Goal: Task Accomplishment & Management: Manage account settings

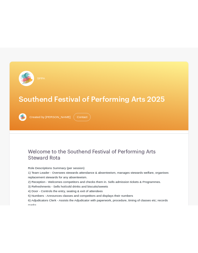
scroll to position [42, 0]
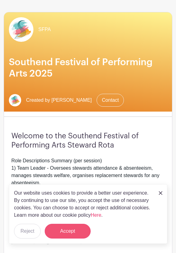
click at [62, 230] on button "Accept" at bounding box center [68, 231] width 46 height 15
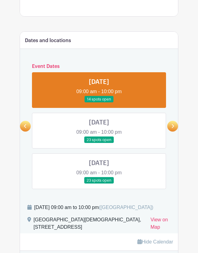
scroll to position [328, 0]
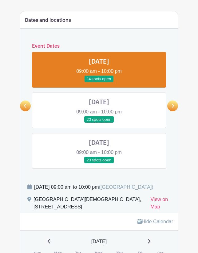
click at [99, 123] on link at bounding box center [99, 123] width 0 height 0
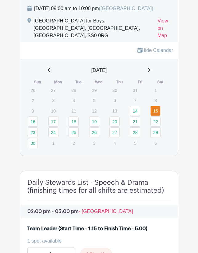
scroll to position [568, 0]
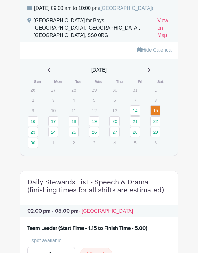
click at [160, 49] on link "Hide Calendar" at bounding box center [155, 49] width 36 height 5
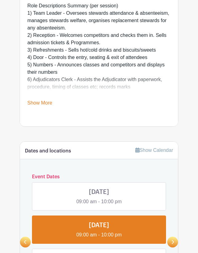
scroll to position [206, 0]
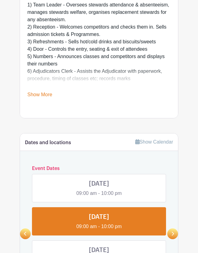
click at [156, 140] on link "Show Calendar" at bounding box center [154, 141] width 38 height 5
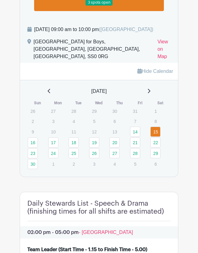
scroll to position [553, 0]
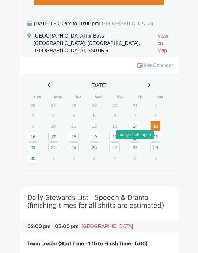
click at [135, 146] on link "28" at bounding box center [135, 147] width 10 height 10
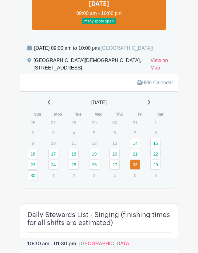
scroll to position [467, 0]
click at [154, 170] on link "29" at bounding box center [155, 164] width 10 height 10
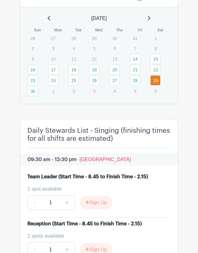
scroll to position [529, 0]
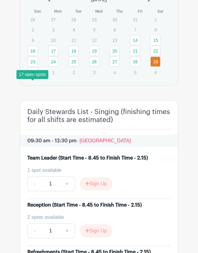
click at [34, 77] on link "30" at bounding box center [33, 72] width 10 height 10
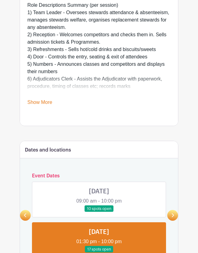
scroll to position [199, 0]
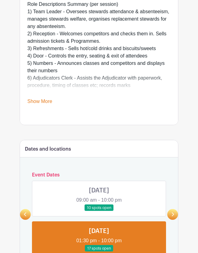
click at [25, 213] on icon at bounding box center [25, 214] width 3 height 5
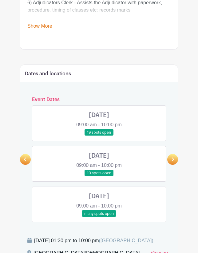
scroll to position [284, 0]
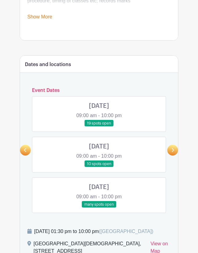
click at [99, 208] on link at bounding box center [99, 208] width 0 height 0
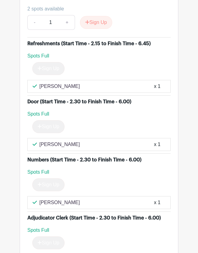
scroll to position [1287, 0]
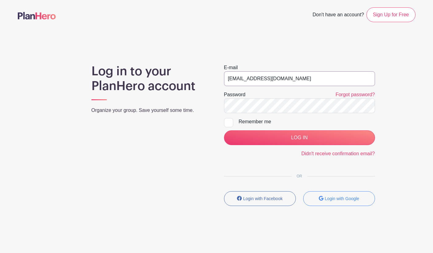
type input "stewards@southendfestivalofperformingarts.com"
click at [285, 135] on input "LOG IN" at bounding box center [299, 137] width 151 height 15
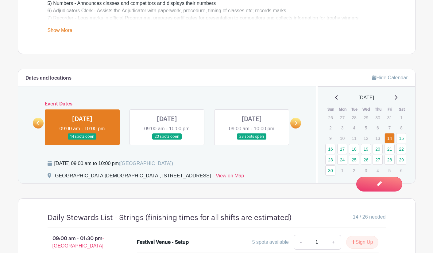
scroll to position [286, 0]
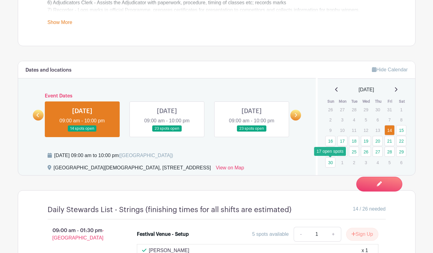
click at [330, 163] on link "30" at bounding box center [331, 162] width 10 height 10
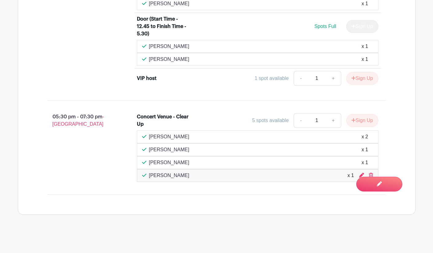
scroll to position [700, 0]
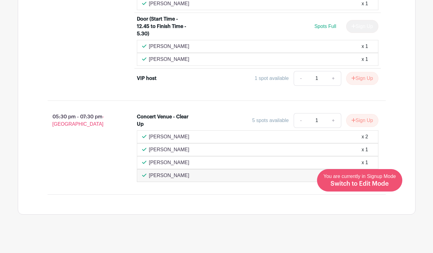
click at [367, 182] on span "Switch to Edit Mode" at bounding box center [360, 184] width 58 height 6
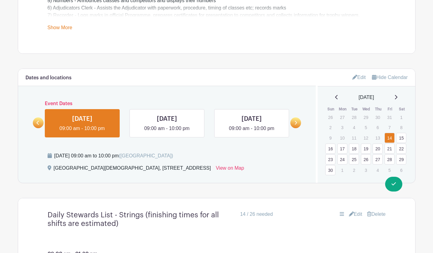
scroll to position [294, 0]
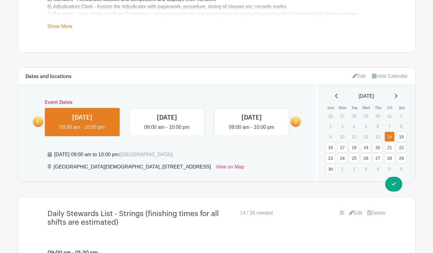
click at [329, 169] on link "30" at bounding box center [331, 169] width 10 height 10
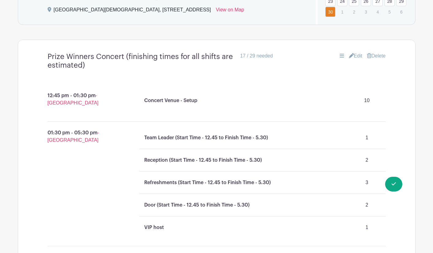
scroll to position [446, 0]
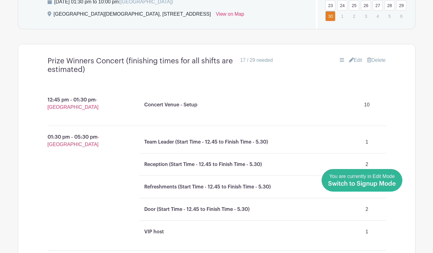
click at [381, 185] on span "Switch to Signup Mode" at bounding box center [362, 184] width 68 height 6
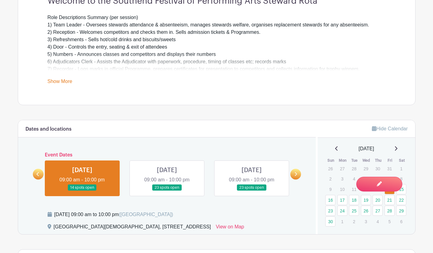
scroll to position [227, 0]
click at [331, 221] on link "30" at bounding box center [331, 221] width 10 height 10
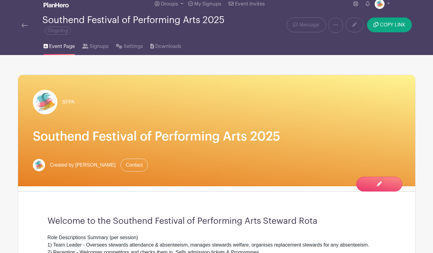
scroll to position [0, 0]
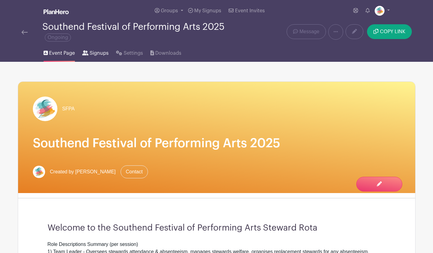
click at [104, 55] on span "Signups" at bounding box center [99, 52] width 19 height 7
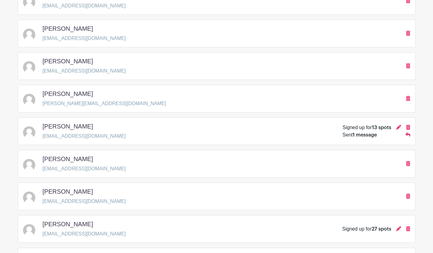
scroll to position [643, 0]
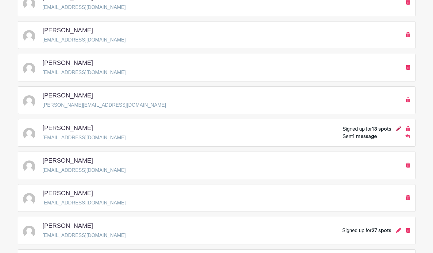
click at [397, 130] on icon at bounding box center [399, 128] width 5 height 5
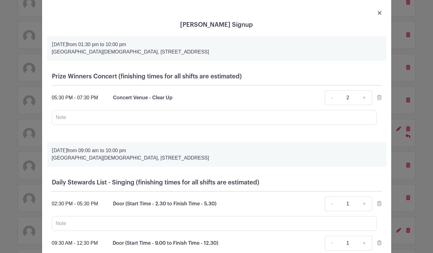
scroll to position [10, 0]
click at [332, 98] on link "-" at bounding box center [332, 97] width 14 height 15
click at [365, 98] on link "+" at bounding box center [364, 97] width 15 height 15
click at [332, 98] on link "-" at bounding box center [332, 97] width 14 height 15
type input "1"
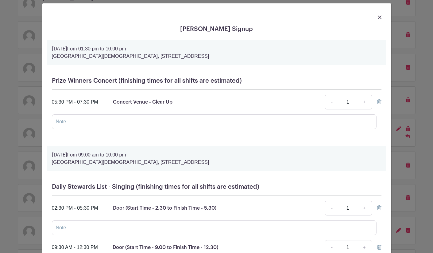
scroll to position [3, 0]
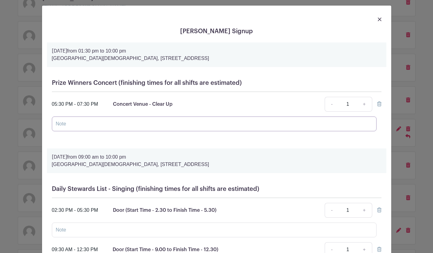
click at [231, 123] on input "text" at bounding box center [214, 123] width 325 height 15
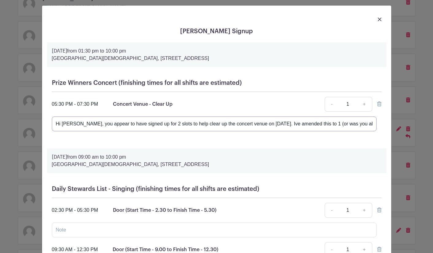
click at [260, 125] on input "Hi Pam, you appear to have signed up for 2 slots to help clear up the concert v…" at bounding box center [214, 123] width 325 height 15
click at [275, 124] on input "Hi Pam, you appear to have signed up for 2 slots to help clear up the concert v…" at bounding box center [214, 123] width 325 height 15
click at [287, 125] on input "Hi Pam, you appear to have signed up for 2 slots to help clear up the concert v…" at bounding box center [214, 123] width 325 height 15
click at [277, 124] on input "Hi Pam, you appear to have signed up for 2 slots to help clear up the concert v…" at bounding box center [214, 123] width 325 height 15
click at [102, 125] on input "Hi Pam, you appear to have signed up for 2 slots to help clear up the concert v…" at bounding box center [214, 123] width 325 height 15
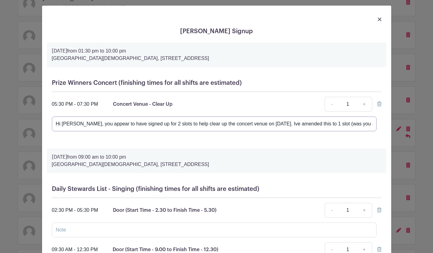
click at [336, 125] on input "Hi Pam, you appear to have signed up for 2 slots to help clear up the concert v…" at bounding box center [214, 123] width 325 height 15
click at [362, 123] on input "Hi Pam, you appear to have signed up for 2 slots to help clear up the concert v…" at bounding box center [214, 123] width 325 height 15
drag, startPoint x: 373, startPoint y: 124, endPoint x: 281, endPoint y: 124, distance: 92.1
click at [281, 124] on input "Hi Pam, you appear to have signed up for 2 slots to help clear up the concert v…" at bounding box center [214, 123] width 325 height 15
click at [268, 124] on input "Hi Pam, you appear to have signed up for 2 slots to help clear up the concert v…" at bounding box center [214, 123] width 325 height 15
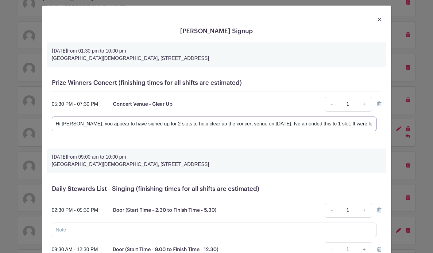
drag, startPoint x: 370, startPoint y: 124, endPoint x: 340, endPoint y: 124, distance: 29.5
click at [340, 124] on input "Hi Pam, you appear to have signed up for 2 slots to help clear up the concert v…" at bounding box center [214, 123] width 325 height 15
drag, startPoint x: 374, startPoint y: 124, endPoint x: 312, endPoint y: 125, distance: 61.7
click at [312, 125] on input "Hi Pam, you appear to have signed up for 2 slots to help clear up the concert v…" at bounding box center [214, 123] width 325 height 15
click at [278, 125] on input "Hi Pam, you appear to have signed up for 2 slots to help clear up the concert v…" at bounding box center [214, 123] width 325 height 15
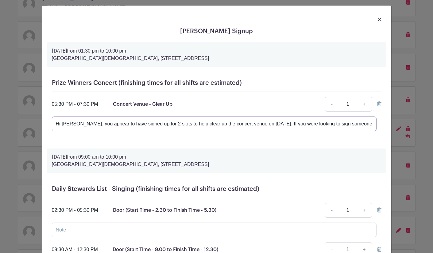
click at [132, 124] on input "Hi Pam, you appear to have signed up for 2 slots to help clear up the concert v…" at bounding box center [214, 123] width 325 height 15
click at [277, 125] on input "Hi Pam, you appear to have signed up for 2 slots to help clear up the concert v…" at bounding box center [214, 123] width 325 height 15
click at [281, 124] on input "Hi Pam, you appear to have signed up for 2 slots to help clear up the concert v…" at bounding box center [214, 123] width 325 height 15
click at [326, 125] on input "Hi Pam, you appear to have signed up for 2 slots to help clear up the concert v…" at bounding box center [214, 123] width 325 height 15
click at [350, 123] on input "Hi Pam, you appear to have signed up for 2 slots to help clear up the concert v…" at bounding box center [214, 123] width 325 height 15
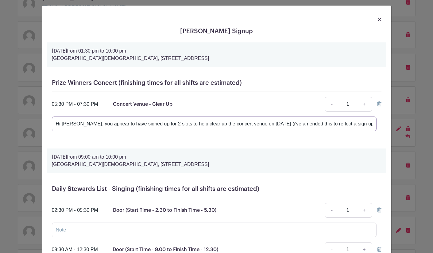
click at [369, 122] on input "Hi Pam, you appear to have signed up for 2 slots to help clear up the concert v…" at bounding box center [214, 123] width 325 height 15
click at [281, 125] on input "Hi Pam, you appear to have signed up for 2 slots to help clear up the concert v…" at bounding box center [214, 123] width 325 height 15
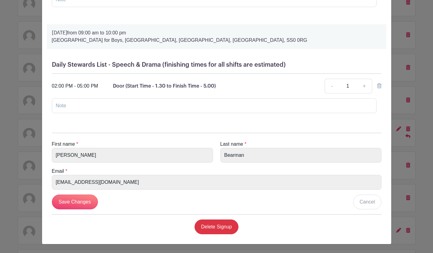
scroll to position [856, 0]
type input "Hi Pam, you appear to have signed up for 2 slots to help clear up the concert v…"
click at [80, 200] on input "Save Changes" at bounding box center [75, 201] width 46 height 15
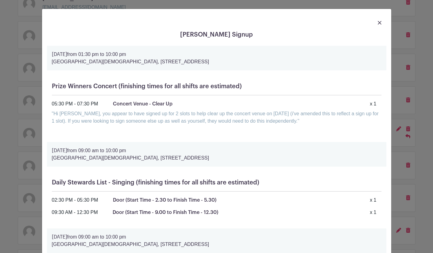
scroll to position [0, 0]
click at [380, 23] on img at bounding box center [380, 23] width 4 height 4
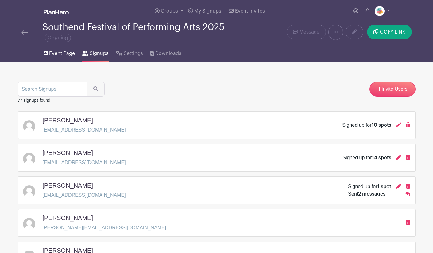
click at [65, 54] on span "Event Page" at bounding box center [62, 53] width 26 height 7
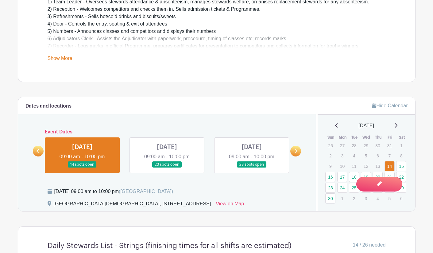
scroll to position [249, 0]
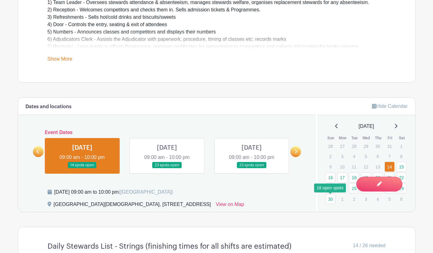
click at [329, 198] on link "30" at bounding box center [331, 199] width 10 height 10
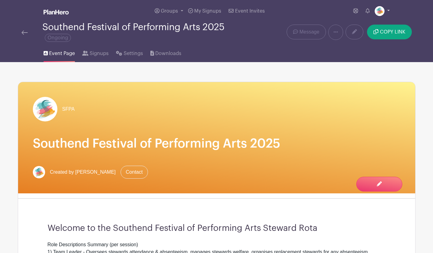
click at [389, 12] on link at bounding box center [382, 11] width 15 height 10
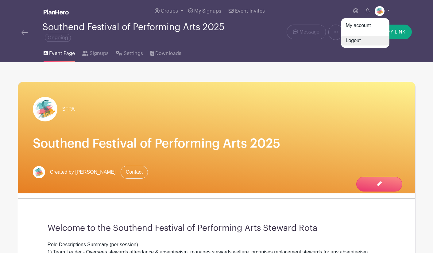
click at [358, 40] on link "Logout" at bounding box center [365, 41] width 49 height 10
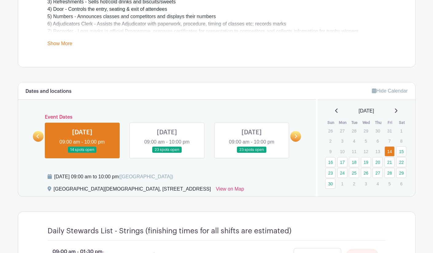
scroll to position [237, 0]
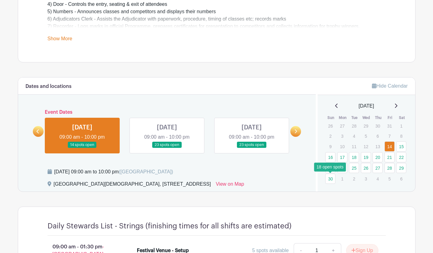
click at [332, 177] on link "30" at bounding box center [331, 179] width 10 height 10
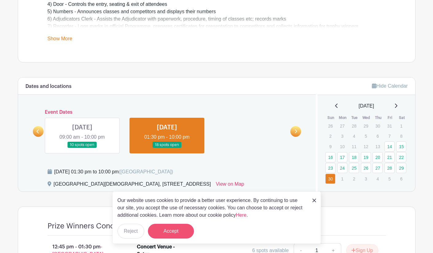
click at [185, 228] on button "Accept" at bounding box center [171, 231] width 46 height 15
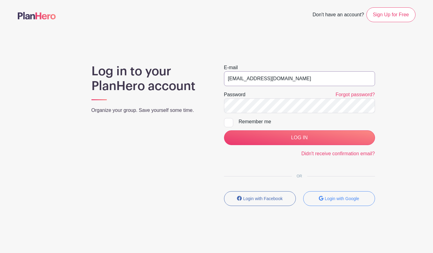
type input "[EMAIL_ADDRESS][DOMAIN_NAME]"
click at [198, 100] on div "Log in to your PlanHero account Organize your group. Save yourself some time. E…" at bounding box center [217, 137] width 398 height 147
click at [271, 132] on input "LOG IN" at bounding box center [299, 137] width 151 height 15
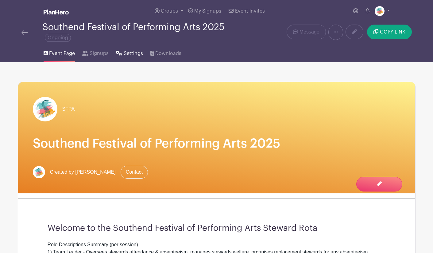
click at [136, 54] on span "Settings" at bounding box center [133, 53] width 19 height 7
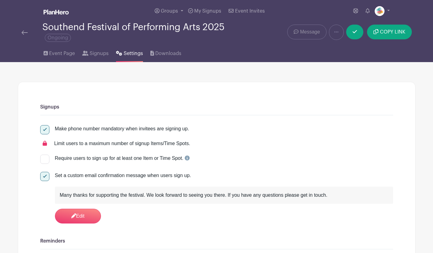
click at [306, 33] on span "Message" at bounding box center [310, 31] width 20 height 7
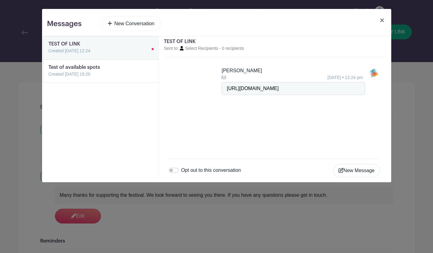
click at [382, 20] on img at bounding box center [383, 20] width 4 height 4
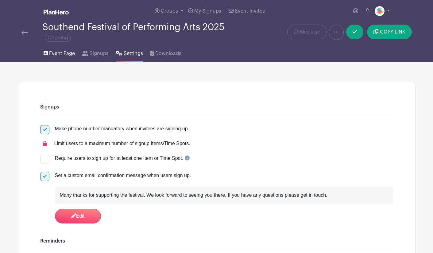
click at [54, 54] on span "Event Page" at bounding box center [62, 53] width 26 height 7
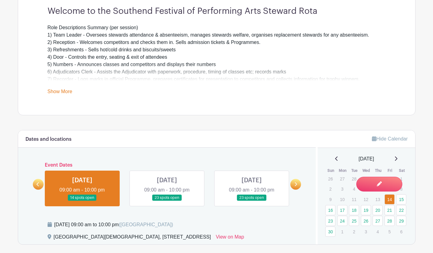
scroll to position [219, 0]
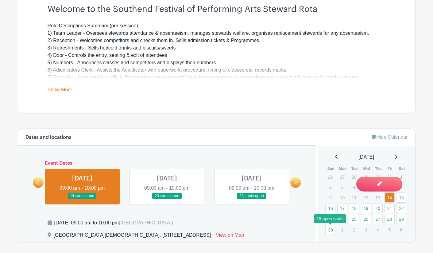
click at [332, 232] on link "30" at bounding box center [331, 230] width 10 height 10
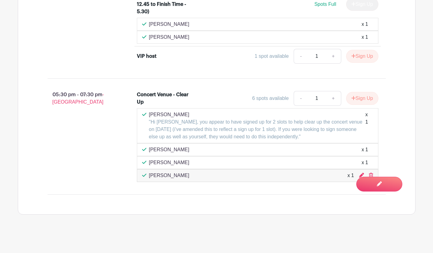
scroll to position [722, 0]
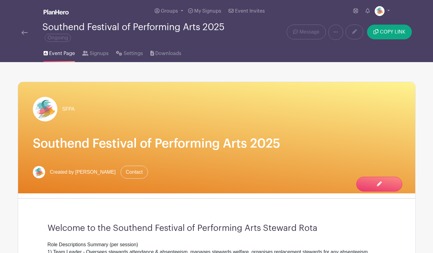
scroll to position [0, 0]
click at [389, 11] on link at bounding box center [382, 11] width 15 height 10
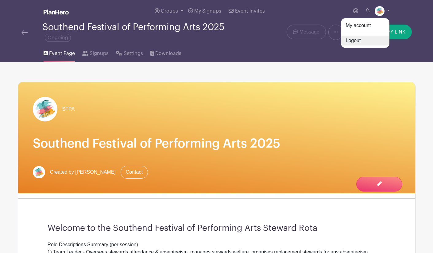
click at [361, 39] on link "Logout" at bounding box center [365, 41] width 49 height 10
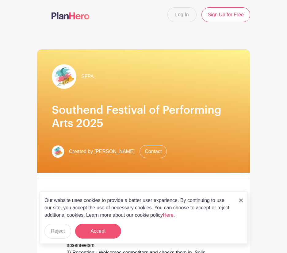
click at [92, 228] on button "Accept" at bounding box center [98, 231] width 46 height 15
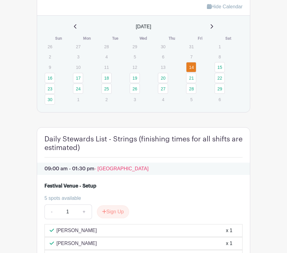
scroll to position [472, 0]
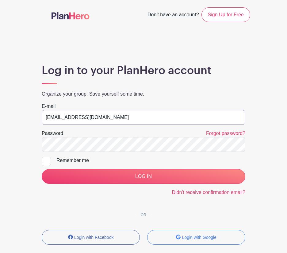
type input "STEWARDS@SOUTHENDFESTIVALOFPERFORMINGARTS.COM"
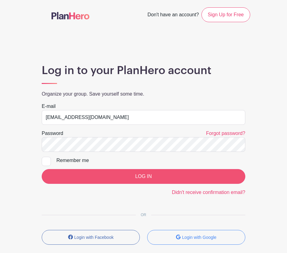
click at [142, 172] on input "LOG IN" at bounding box center [144, 176] width 204 height 15
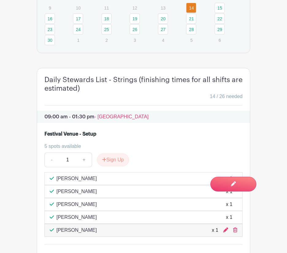
scroll to position [580, 0]
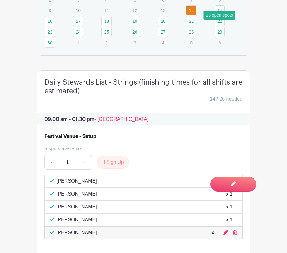
click at [220, 15] on link "15" at bounding box center [220, 10] width 10 height 10
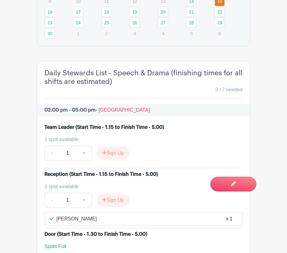
scroll to position [551, 0]
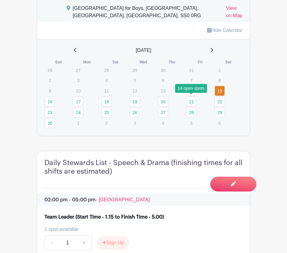
click at [193, 96] on link "14" at bounding box center [191, 91] width 10 height 10
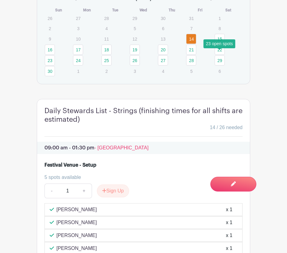
click at [220, 44] on link "15" at bounding box center [220, 39] width 10 height 10
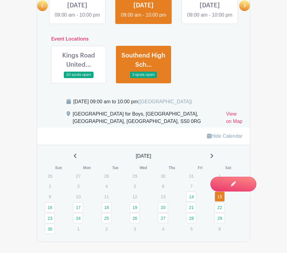
scroll to position [431, 0]
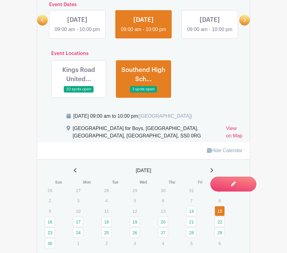
click at [79, 92] on link at bounding box center [79, 92] width 0 height 0
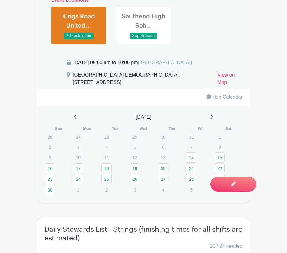
scroll to position [496, 0]
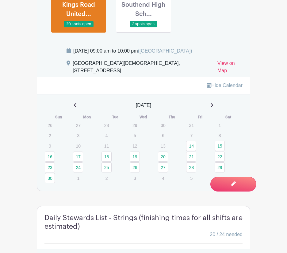
click at [230, 88] on link "Hide Calendar" at bounding box center [225, 85] width 36 height 5
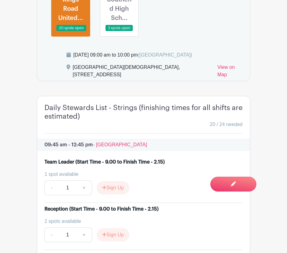
scroll to position [399, 0]
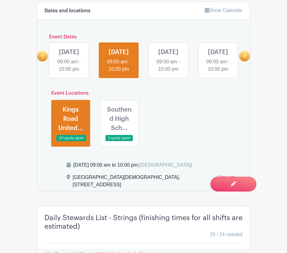
click at [169, 73] on link at bounding box center [169, 73] width 0 height 0
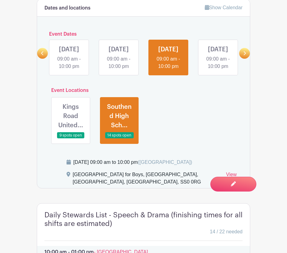
scroll to position [402, 0]
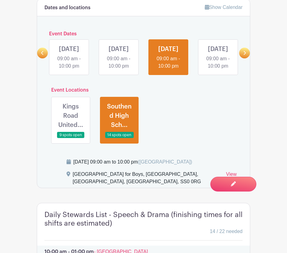
click at [71, 138] on link at bounding box center [71, 138] width 0 height 0
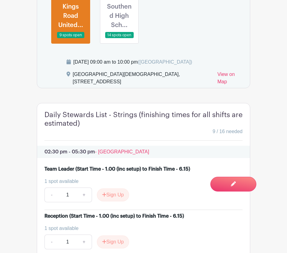
scroll to position [503, 0]
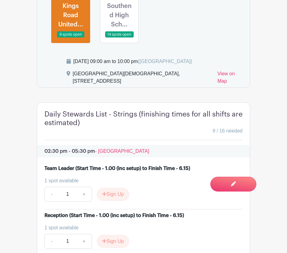
click at [119, 38] on link at bounding box center [119, 38] width 0 height 0
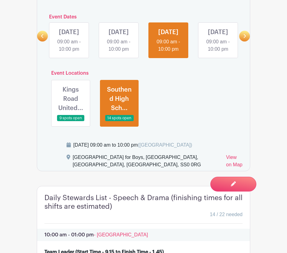
scroll to position [416, 0]
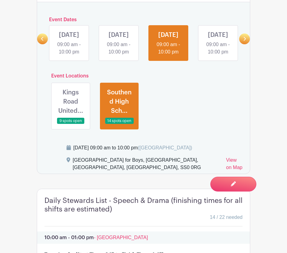
click at [218, 56] on link at bounding box center [218, 56] width 0 height 0
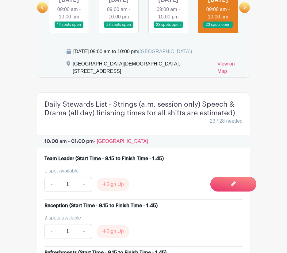
scroll to position [442, 0]
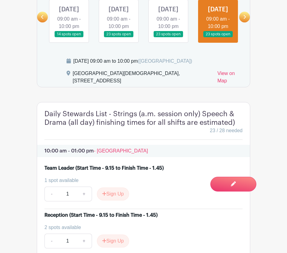
click at [244, 19] on icon at bounding box center [245, 17] width 2 height 4
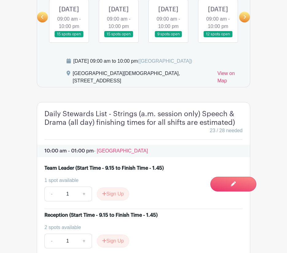
click at [69, 37] on link at bounding box center [69, 37] width 0 height 0
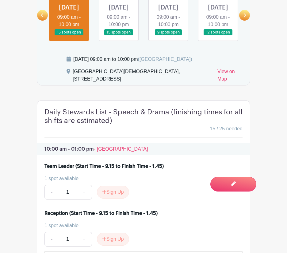
scroll to position [445, 0]
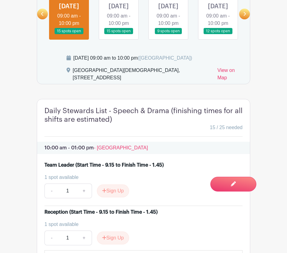
click at [119, 34] on link at bounding box center [119, 34] width 0 height 0
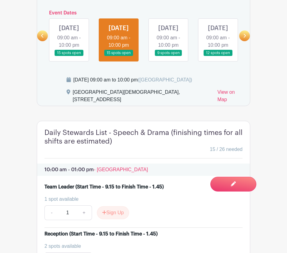
scroll to position [423, 0]
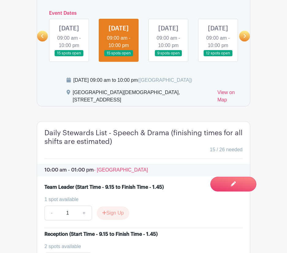
click at [169, 57] on link at bounding box center [169, 57] width 0 height 0
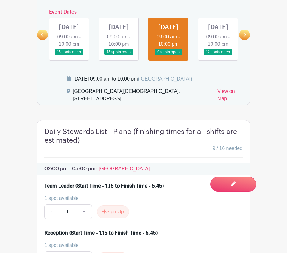
scroll to position [424, 0]
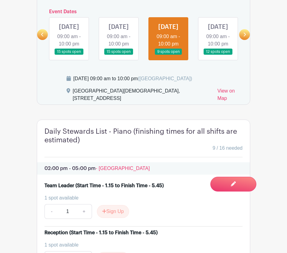
click at [218, 55] on link at bounding box center [218, 55] width 0 height 0
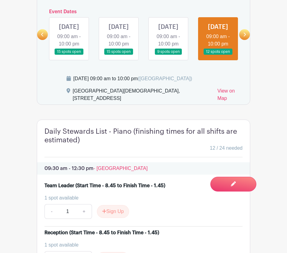
click at [246, 37] on icon at bounding box center [245, 35] width 2 height 4
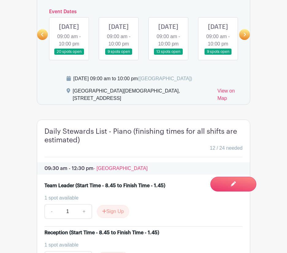
click at [69, 55] on link at bounding box center [69, 55] width 0 height 0
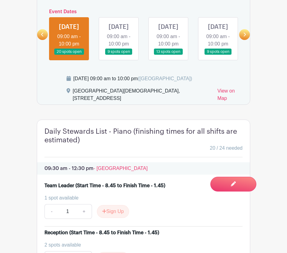
click at [119, 55] on link at bounding box center [119, 55] width 0 height 0
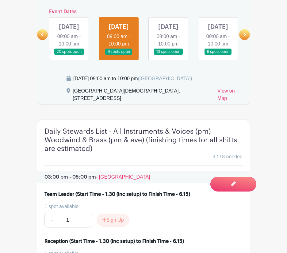
click at [169, 55] on link at bounding box center [169, 55] width 0 height 0
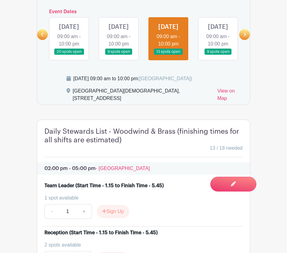
click at [218, 55] on link at bounding box center [218, 55] width 0 height 0
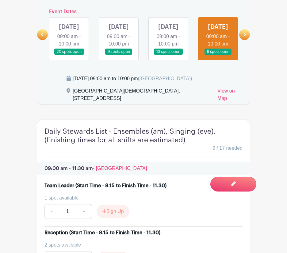
click at [246, 37] on icon at bounding box center [245, 35] width 2 height 4
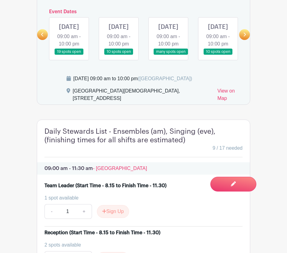
click at [69, 55] on link at bounding box center [69, 55] width 0 height 0
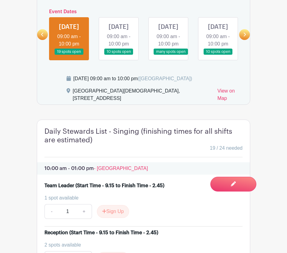
click at [119, 55] on link at bounding box center [119, 55] width 0 height 0
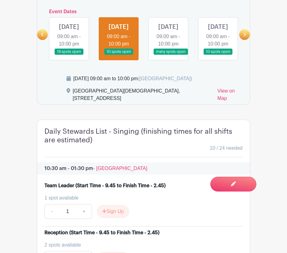
click at [169, 55] on link at bounding box center [169, 55] width 0 height 0
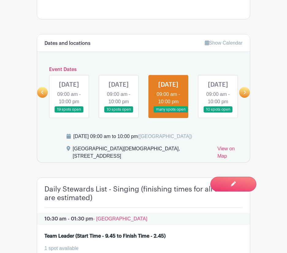
scroll to position [366, 0]
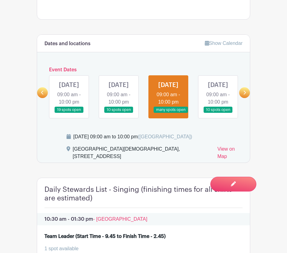
click at [119, 113] on link at bounding box center [119, 113] width 0 height 0
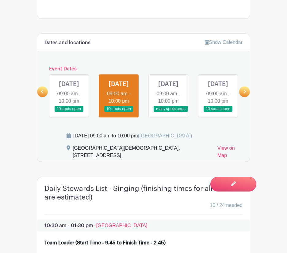
scroll to position [367, 0]
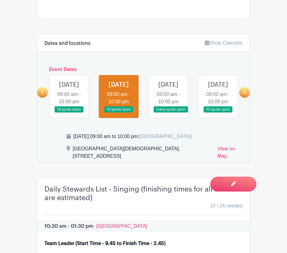
click at [169, 113] on link at bounding box center [169, 113] width 0 height 0
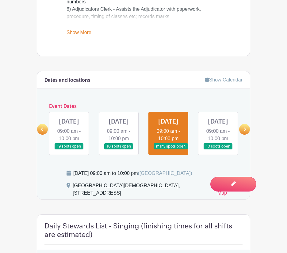
scroll to position [391, 0]
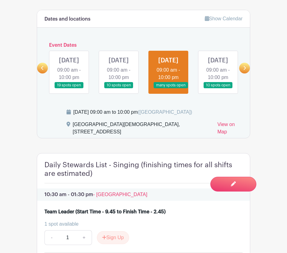
click at [218, 88] on link at bounding box center [218, 88] width 0 height 0
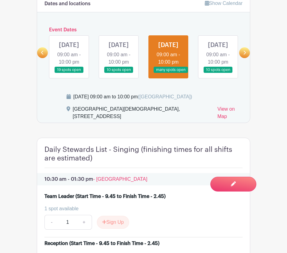
scroll to position [407, 0]
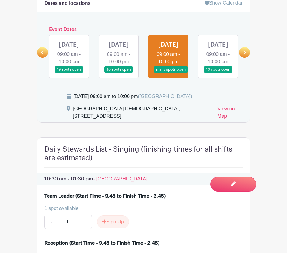
click at [218, 73] on link at bounding box center [218, 73] width 0 height 0
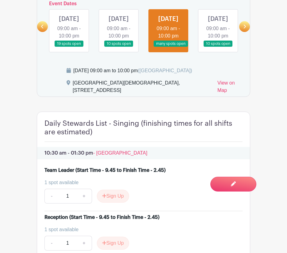
scroll to position [412, 0]
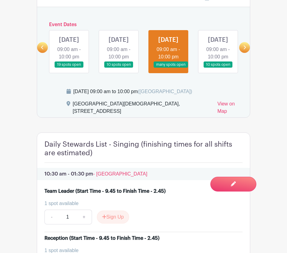
click at [244, 50] on icon at bounding box center [245, 47] width 3 height 5
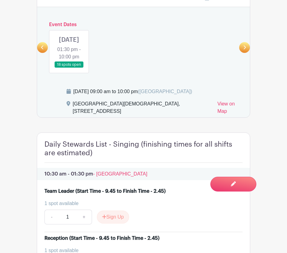
click at [44, 50] on icon at bounding box center [42, 47] width 3 height 5
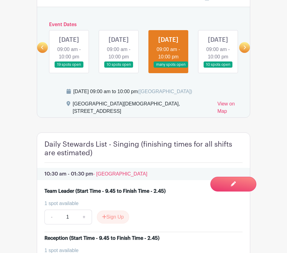
click at [218, 68] on link at bounding box center [218, 68] width 0 height 0
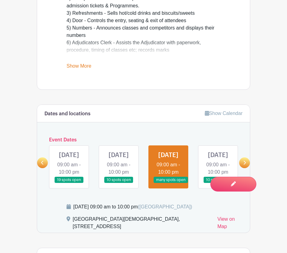
scroll to position [296, 0]
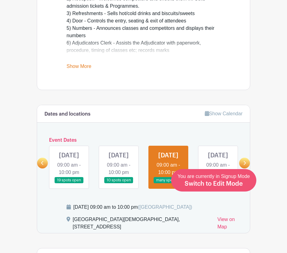
click at [232, 179] on div "You are currently in Signup Mode Switch to Edit Mode" at bounding box center [214, 180] width 72 height 15
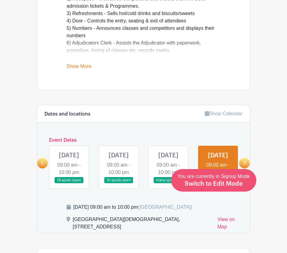
click at [238, 181] on span "Switch to Edit Mode" at bounding box center [214, 184] width 58 height 6
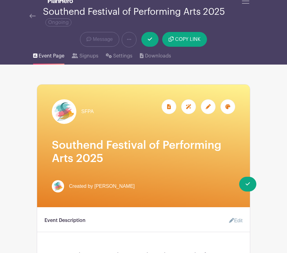
scroll to position [7, 0]
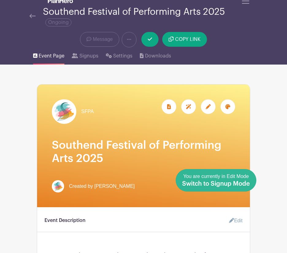
click at [233, 182] on span "Switch to Signup Mode" at bounding box center [216, 184] width 68 height 6
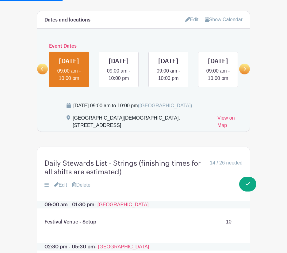
scroll to position [423, 0]
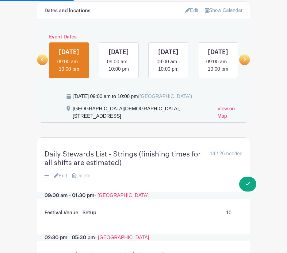
click at [226, 10] on link "Show Calendar" at bounding box center [224, 10] width 38 height 5
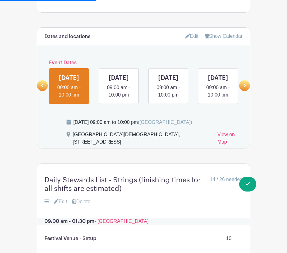
scroll to position [390, 0]
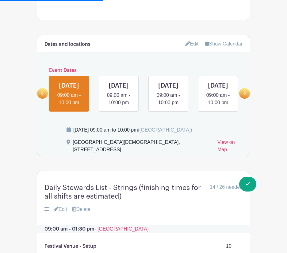
click at [223, 44] on link "Show Calendar" at bounding box center [224, 43] width 38 height 5
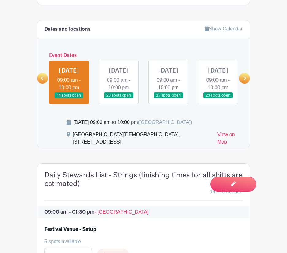
scroll to position [383, 0]
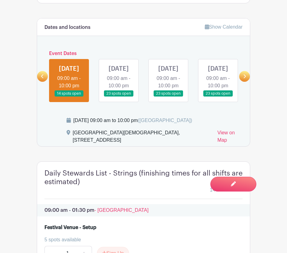
click at [229, 25] on link "Show Calendar" at bounding box center [224, 26] width 38 height 5
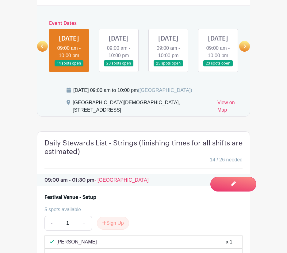
scroll to position [412, 0]
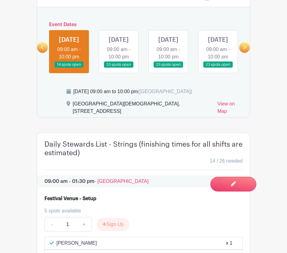
click at [246, 50] on icon at bounding box center [245, 47] width 3 height 5
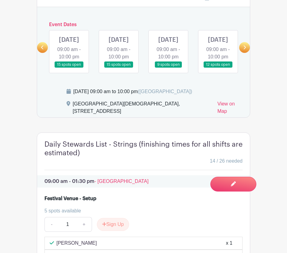
click at [246, 50] on icon at bounding box center [245, 47] width 3 height 5
click at [218, 68] on link at bounding box center [218, 68] width 0 height 0
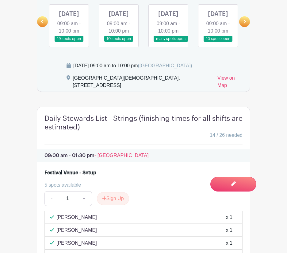
scroll to position [399, 0]
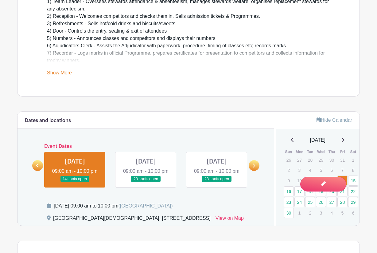
scroll to position [251, 0]
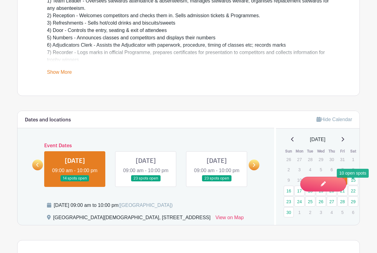
click at [353, 196] on link "29" at bounding box center [353, 201] width 10 height 10
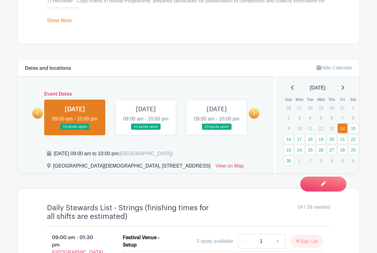
scroll to position [306, 0]
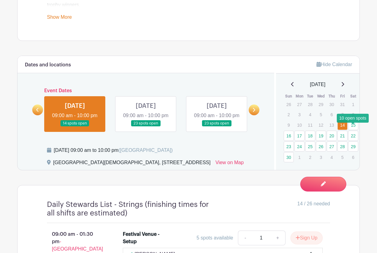
click at [353, 141] on link "29" at bounding box center [353, 146] width 10 height 10
click at [353, 146] on link "29" at bounding box center [353, 146] width 10 height 10
click at [332, 64] on link "Hide Calendar" at bounding box center [335, 64] width 36 height 5
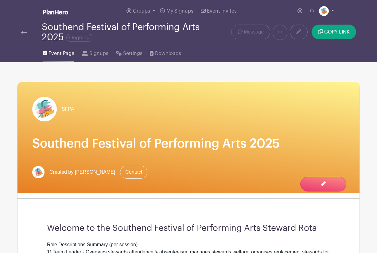
scroll to position [0, 0]
click at [333, 10] on link at bounding box center [326, 11] width 15 height 10
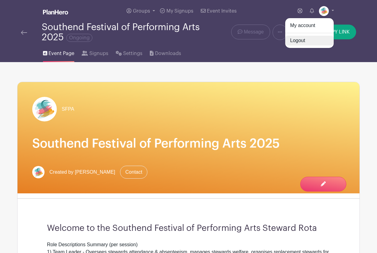
click at [298, 41] on link "Logout" at bounding box center [309, 41] width 49 height 10
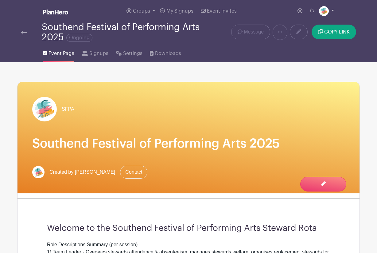
click at [332, 10] on link at bounding box center [326, 11] width 15 height 10
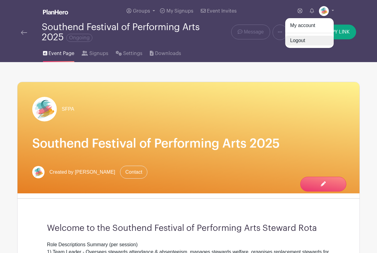
click at [305, 41] on link "Logout" at bounding box center [309, 41] width 49 height 10
